Goal: Navigation & Orientation: Go to known website

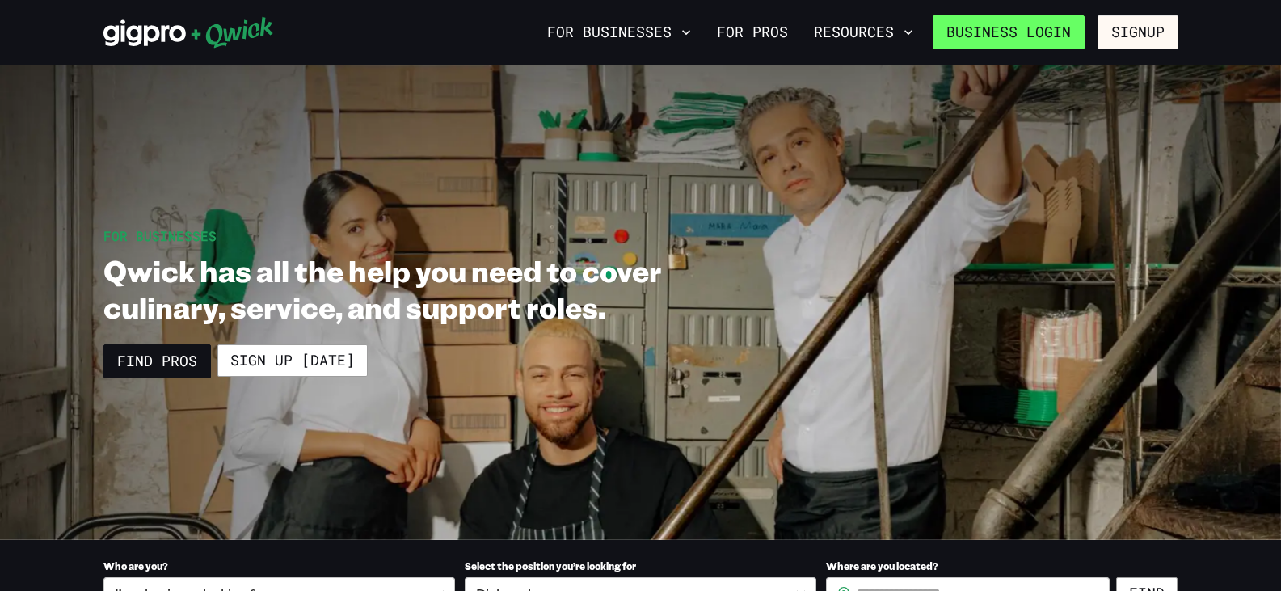
click at [975, 38] on link "Business Login" at bounding box center [1009, 32] width 152 height 34
click at [978, 32] on link "Business Login" at bounding box center [1009, 32] width 152 height 34
